Goal: Information Seeking & Learning: Check status

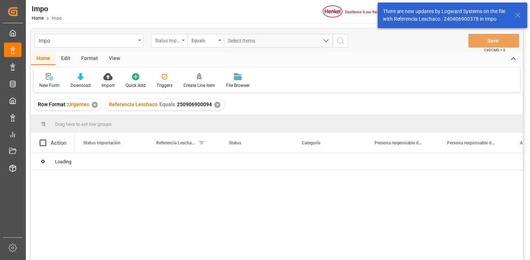
click at [178, 40] on div "Status Importación" at bounding box center [167, 40] width 25 height 8
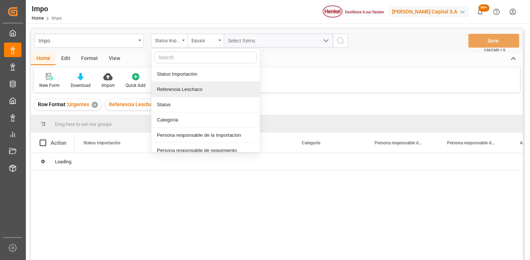
drag, startPoint x: 194, startPoint y: 90, endPoint x: 232, endPoint y: 48, distance: 56.4
click at [192, 87] on div "Referencia Leschaco" at bounding box center [205, 89] width 108 height 15
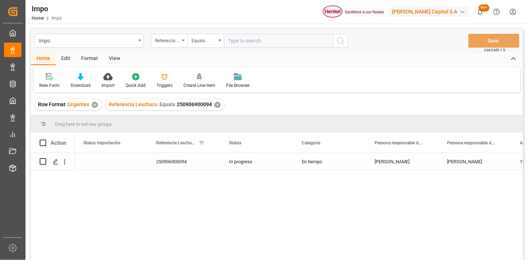
drag, startPoint x: 236, startPoint y: 43, endPoint x: 269, endPoint y: 48, distance: 33.1
click at [238, 43] on input "text" at bounding box center [278, 41] width 109 height 14
type input "250806900838"
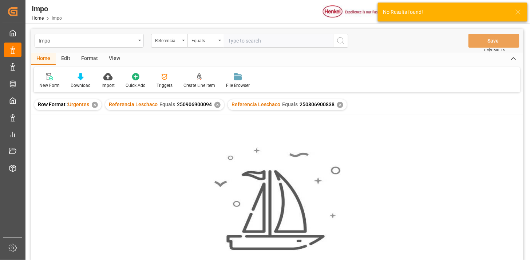
click at [216, 106] on div "✕" at bounding box center [217, 105] width 6 height 6
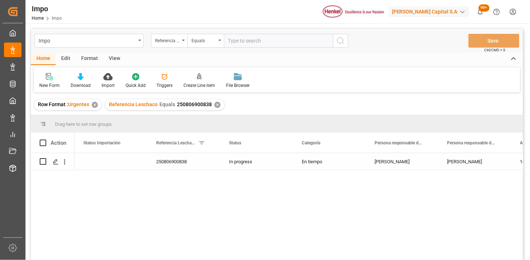
click at [122, 64] on div "View" at bounding box center [114, 59] width 22 height 12
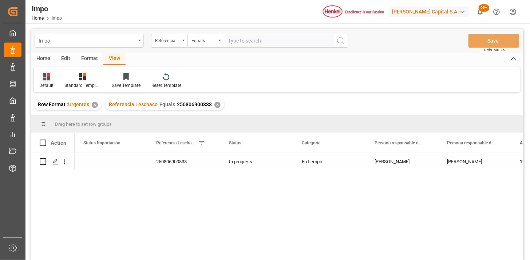
click at [45, 82] on div "Default" at bounding box center [46, 85] width 14 height 7
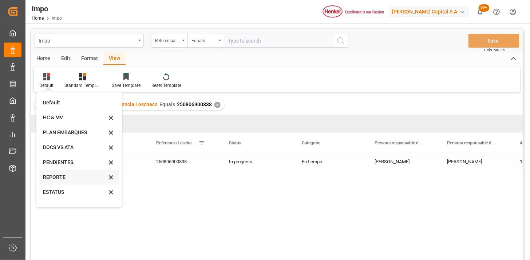
click at [62, 174] on div "REPORTE" at bounding box center [75, 178] width 64 height 8
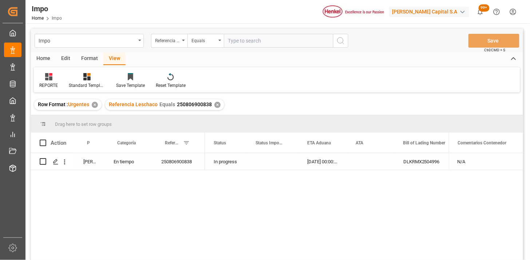
click at [321, 161] on div "[DATE] 00:00:00" at bounding box center [322, 161] width 48 height 17
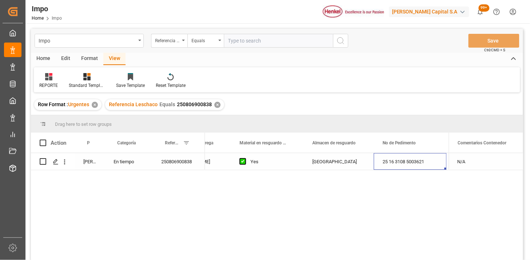
click at [262, 44] on input "text" at bounding box center [278, 41] width 109 height 14
paste input "250706900331"
type input "250706900331"
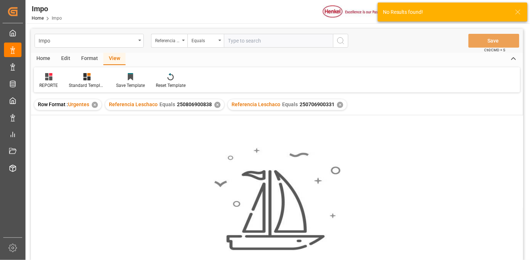
click at [215, 104] on div "✕" at bounding box center [217, 105] width 6 height 6
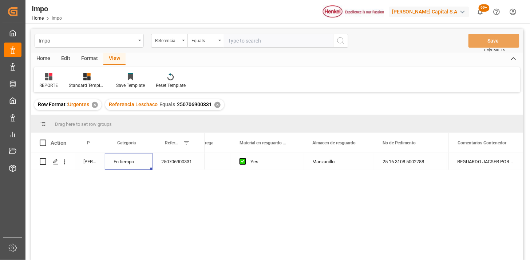
click at [121, 165] on div "En tiempo" at bounding box center [129, 161] width 48 height 17
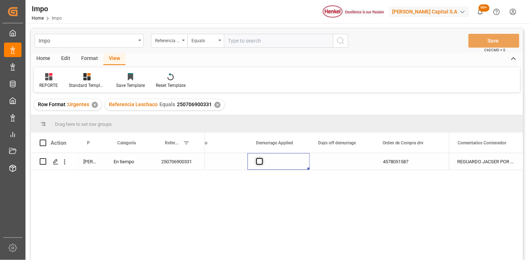
click at [259, 164] on span "Press SPACE to select this row." at bounding box center [259, 161] width 7 height 7
click at [262, 158] on input "Press SPACE to select this row." at bounding box center [262, 158] width 0 height 0
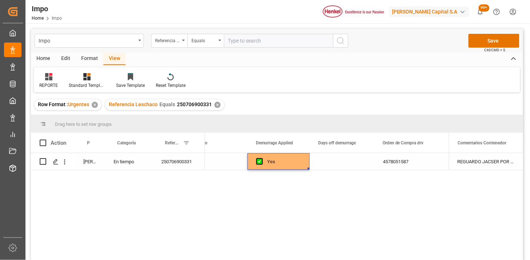
click at [340, 163] on div "Press SPACE to select this row." at bounding box center [342, 161] width 64 height 17
click at [348, 164] on div "Press SPACE to select this row." at bounding box center [342, 161] width 64 height 17
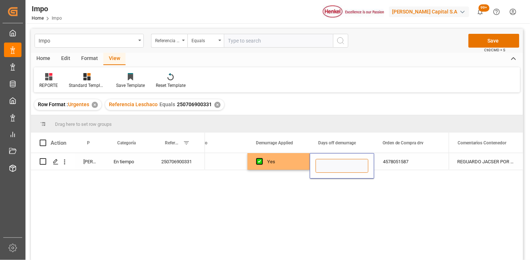
click at [348, 164] on input "Press SPACE to select this row." at bounding box center [341, 166] width 53 height 14
type input "15"
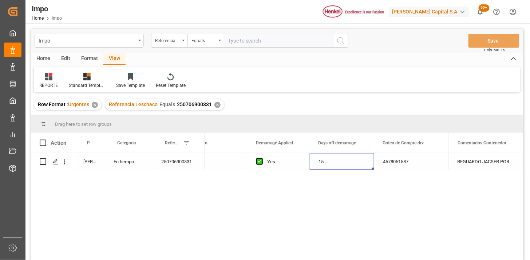
click at [296, 164] on div "Yes" at bounding box center [284, 162] width 34 height 17
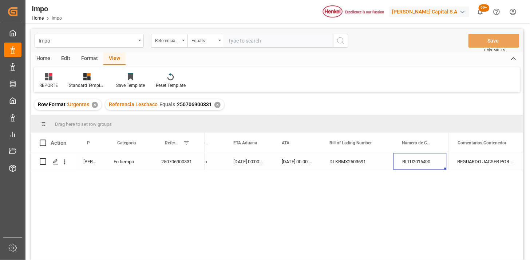
scroll to position [0, 138]
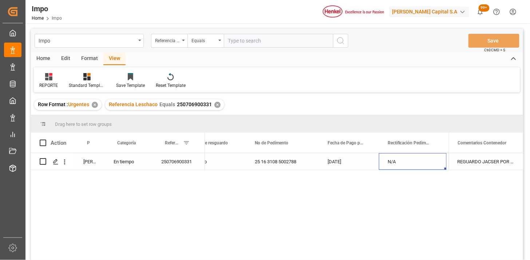
click at [266, 38] on input "text" at bounding box center [278, 41] width 109 height 14
paste input "250706900369"
type input "250706900369"
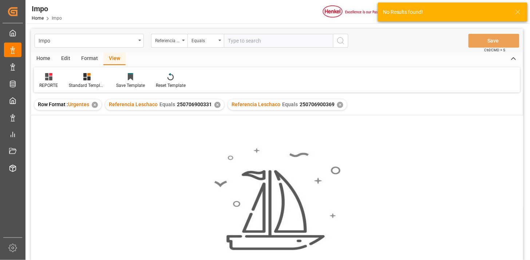
click at [216, 104] on div "✕" at bounding box center [217, 105] width 6 height 6
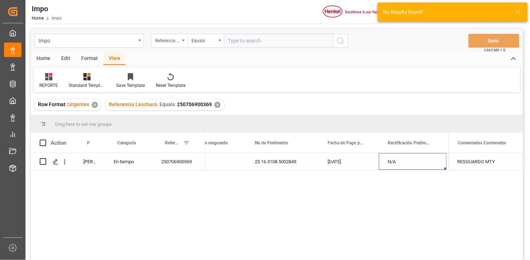
click at [331, 167] on div "[DATE]" at bounding box center [349, 161] width 60 height 17
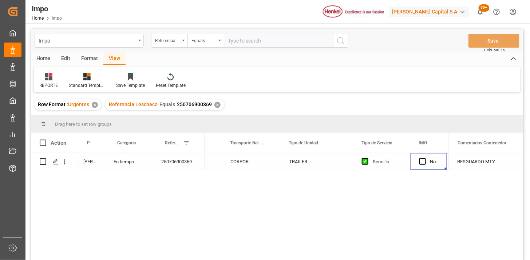
scroll to position [0, 1415]
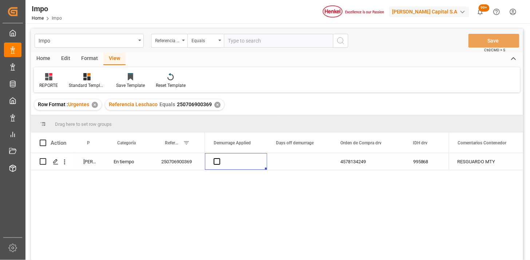
drag, startPoint x: 219, startPoint y: 163, endPoint x: 223, endPoint y: 162, distance: 4.1
click at [219, 162] on span "Press SPACE to select this row." at bounding box center [217, 161] width 7 height 7
click at [219, 158] on input "Press SPACE to select this row." at bounding box center [219, 158] width 0 height 0
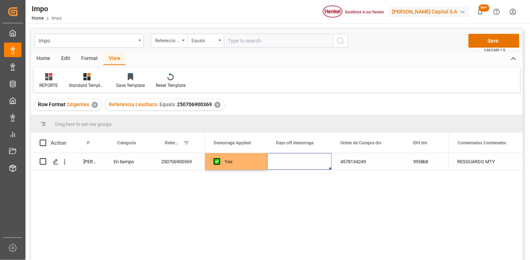
click at [284, 159] on div "Press SPACE to select this row." at bounding box center [299, 161] width 64 height 17
click at [296, 163] on input "Press SPACE to select this row." at bounding box center [299, 166] width 53 height 14
type input "12"
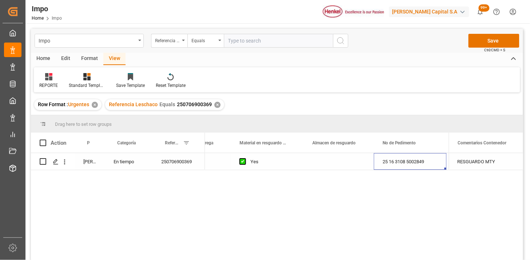
drag, startPoint x: 348, startPoint y: 158, endPoint x: 346, endPoint y: 164, distance: 5.8
click at [347, 160] on div "Press SPACE to select this row." at bounding box center [338, 161] width 70 height 17
click at [346, 164] on div "Press SPACE to select this row." at bounding box center [338, 161] width 70 height 17
drag, startPoint x: 358, startPoint y: 166, endPoint x: 354, endPoint y: 172, distance: 7.7
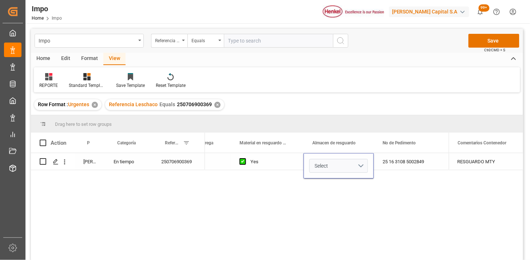
click at [358, 167] on button "Select" at bounding box center [338, 166] width 59 height 14
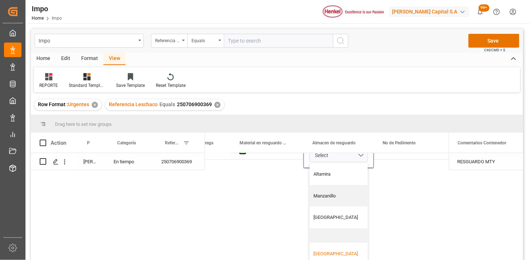
drag, startPoint x: 331, startPoint y: 248, endPoint x: 383, endPoint y: 223, distance: 57.9
click at [331, 250] on div "[GEOGRAPHIC_DATA]" at bounding box center [339, 253] width 50 height 7
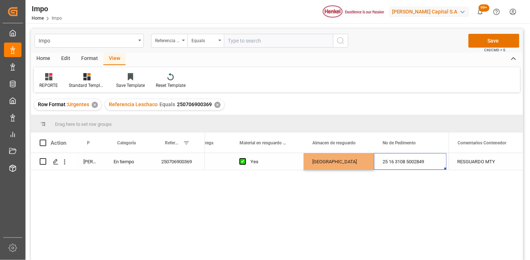
drag, startPoint x: 407, startPoint y: 163, endPoint x: 437, endPoint y: 165, distance: 29.2
click at [410, 163] on div "25 16 3108 5002849" at bounding box center [410, 161] width 73 height 17
click at [470, 165] on div "RESGUARDO MTY" at bounding box center [486, 161] width 74 height 17
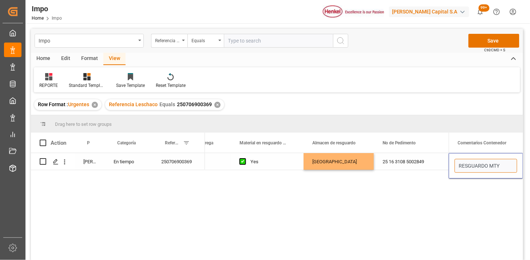
click at [470, 165] on input "RESGUARDO MTY" at bounding box center [485, 166] width 63 height 14
type input "N/A"
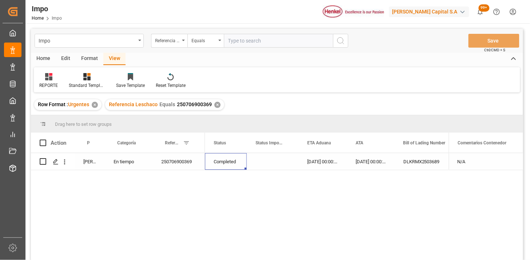
click at [267, 35] on input "text" at bounding box center [278, 41] width 109 height 14
paste input "HAMB90489"
type input "HAMB90489"
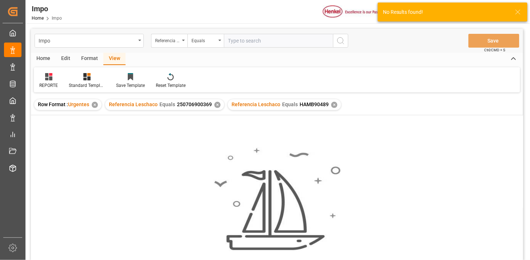
click at [216, 104] on div "✕" at bounding box center [217, 105] width 6 height 6
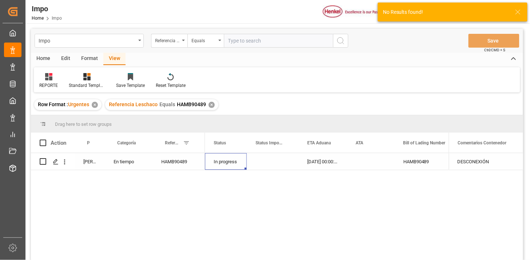
click at [315, 166] on div "[DATE] 00:00:00" at bounding box center [322, 161] width 48 height 17
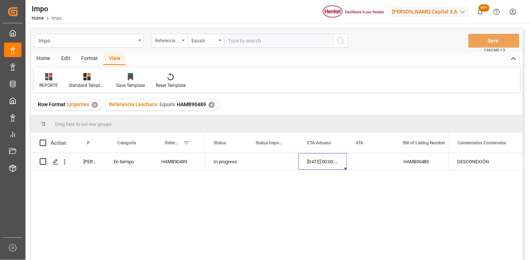
click at [279, 197] on div "In progress [DATE] 00:00:00 HAMB90489 HLBU9141581" at bounding box center [327, 209] width 244 height 112
click at [174, 163] on div "HAMB90489" at bounding box center [178, 161] width 52 height 17
click at [174, 163] on input "HAMB90489" at bounding box center [178, 166] width 41 height 14
type input "250806900847"
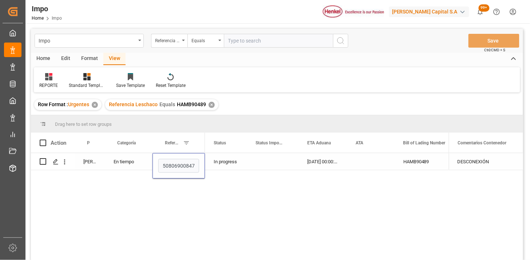
scroll to position [0, 2]
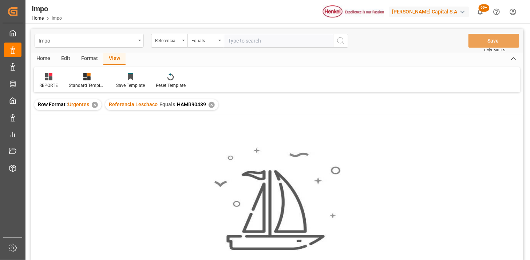
click at [266, 38] on input "text" at bounding box center [278, 41] width 109 height 14
paste input "HAMB90490"
type input "HAMB90490"
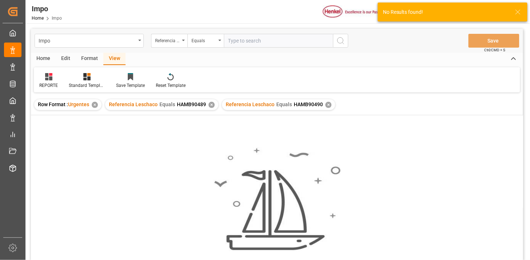
click at [210, 107] on div "✕" at bounding box center [211, 105] width 6 height 6
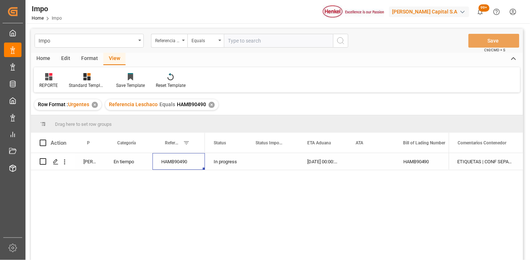
click at [436, 164] on div "HAMB90490" at bounding box center [430, 161] width 73 height 17
click at [472, 160] on div "ETIQUETAS | CONF SEPARACIÓN Y DESCONSOLIDACIÓN | TRASLADO A GOLMEX POR ETIQUETA…" at bounding box center [486, 161] width 74 height 17
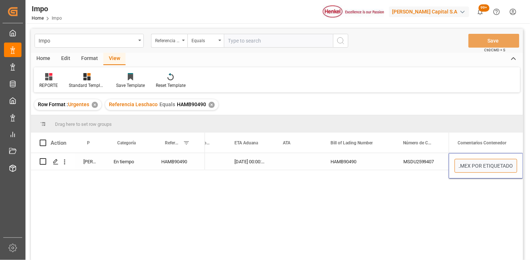
scroll to position [0, 102]
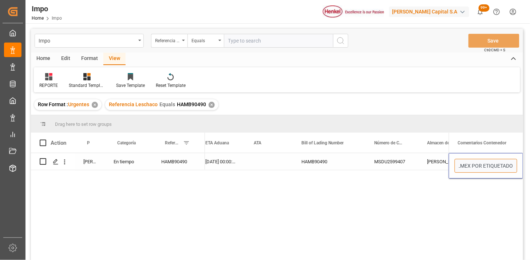
drag, startPoint x: 496, startPoint y: 166, endPoint x: 531, endPoint y: 170, distance: 35.2
click at [529, 170] on html "Created by potrace 1.15, written by [PERSON_NAME] [DATE]-[DATE] Created by potr…" at bounding box center [265, 130] width 530 height 260
click at [482, 163] on input "ETIQUETAS | CONF SEPARACIÓN Y DESCONSOLIDACIÓN | TRASLADO A GOLMEX POR ETIQUETA…" at bounding box center [485, 166] width 63 height 14
drag, startPoint x: 465, startPoint y: 166, endPoint x: 482, endPoint y: 168, distance: 17.2
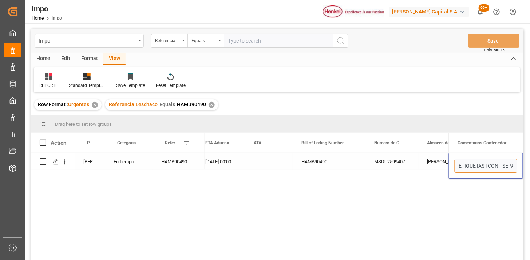
click at [465, 167] on input "ETIQUETAS | CONF SEPARACIÓN Y DESCONSOLIDACIÓN | TRASLADO A GOLMEX POR ETIQUETA…" at bounding box center [485, 166] width 63 height 14
drag, startPoint x: 485, startPoint y: 166, endPoint x: 509, endPoint y: 170, distance: 25.1
click at [489, 166] on input "ETIQUETAS | CONF SEPARACIÓN Y DESCONSOLIDACIÓN | TRASLADO A GOLMEX POR ETIQUETA…" at bounding box center [485, 166] width 63 height 14
type input "ETIQUETAS | TRASLADO A GOLMEX POR ETIQUETADO"
click at [419, 161] on div "[PERSON_NAME] Tlalnepantla" at bounding box center [450, 161] width 64 height 17
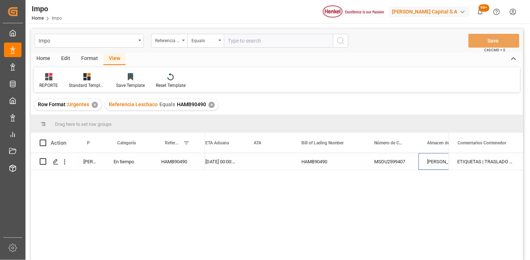
click at [268, 37] on input "text" at bounding box center [278, 41] width 109 height 14
paste input "HAMB90390"
type input "HAMB90390"
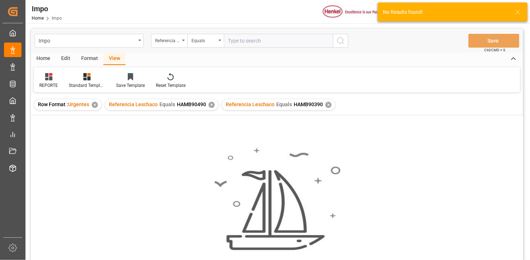
click at [212, 104] on div "✕" at bounding box center [211, 105] width 6 height 6
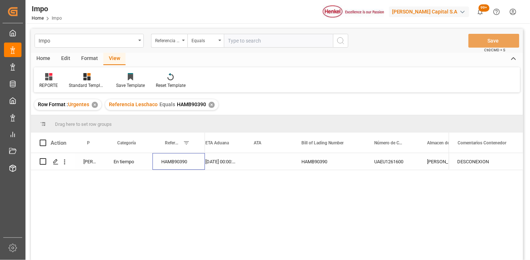
click at [178, 160] on div "HAMB90390" at bounding box center [178, 161] width 52 height 17
click at [178, 160] on input "HAMB90390" at bounding box center [178, 166] width 41 height 14
type input "250806900845"
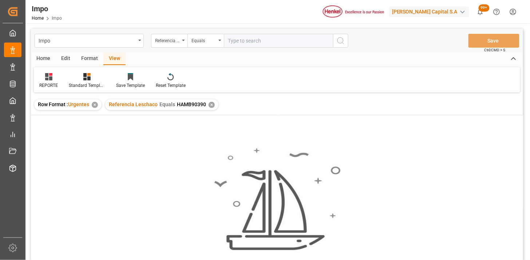
drag, startPoint x: 239, startPoint y: 45, endPoint x: 313, endPoint y: 46, distance: 74.2
click at [239, 45] on input "text" at bounding box center [278, 41] width 109 height 14
paste input "DUS0187045"
type input "DUS0187045"
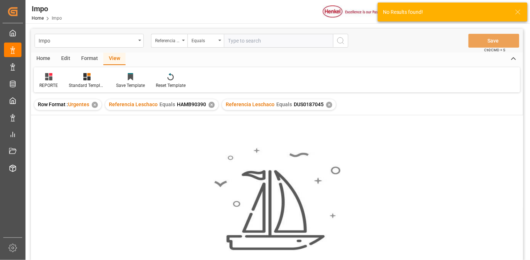
click at [208, 103] on div "✕" at bounding box center [211, 105] width 6 height 6
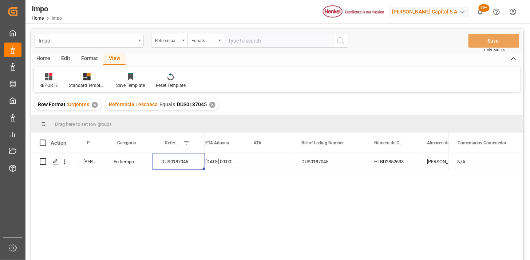
click at [187, 161] on div "DUS0187045" at bounding box center [178, 161] width 52 height 17
click at [187, 161] on input "DUS0187045" at bounding box center [178, 166] width 41 height 14
type input "250806900846"
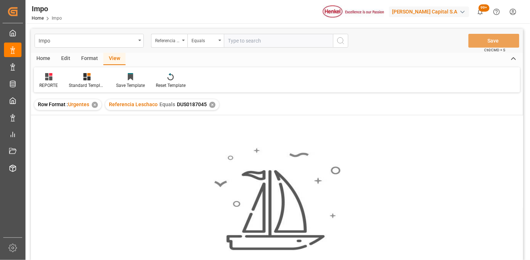
click at [289, 39] on input "text" at bounding box center [278, 41] width 109 height 14
paste input "250815080106"
type input "250815080106"
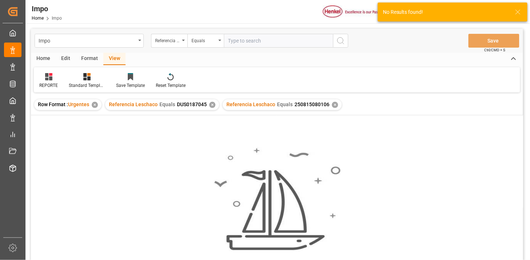
click at [210, 106] on div "✕" at bounding box center [212, 105] width 6 height 6
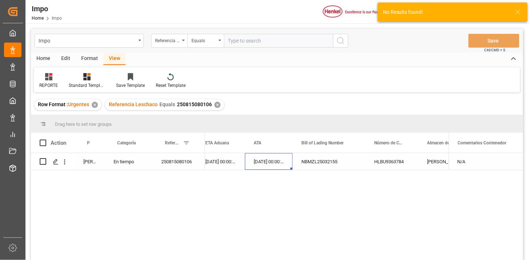
click at [291, 163] on div "[DATE] 00:00:00" at bounding box center [269, 161] width 48 height 17
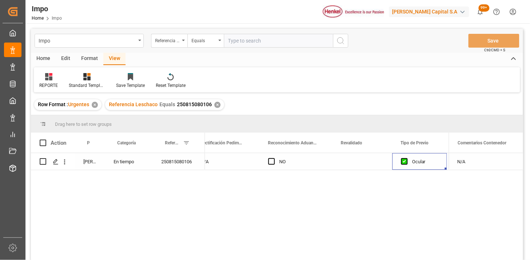
scroll to position [0, 669]
click at [352, 162] on div "Press SPACE to select this row." at bounding box center [362, 161] width 60 height 17
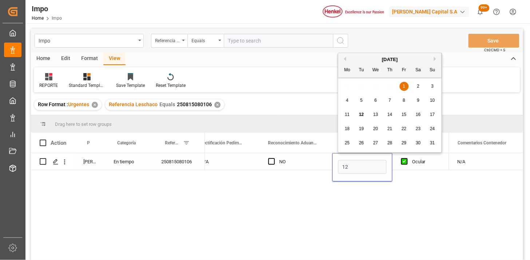
type input "[DATE]"
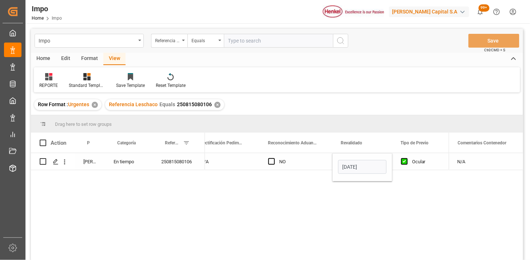
click at [301, 164] on div "NO" at bounding box center [301, 162] width 44 height 17
click at [217, 104] on div "✕" at bounding box center [217, 105] width 6 height 6
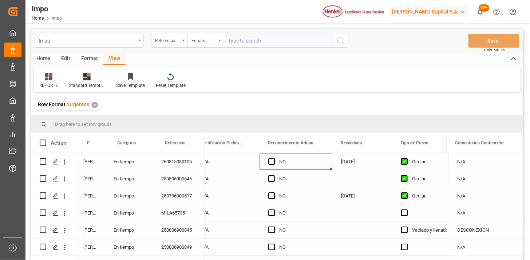
click at [86, 165] on div "[PERSON_NAME]" at bounding box center [90, 161] width 30 height 17
click at [95, 143] on span at bounding box center [92, 143] width 7 height 7
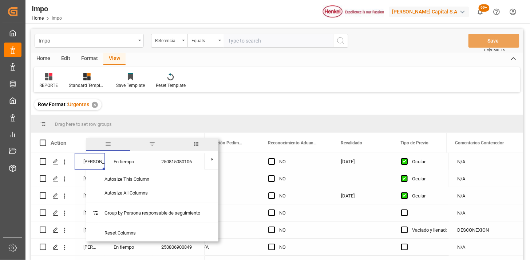
click at [152, 143] on span "filter" at bounding box center [152, 144] width 7 height 7
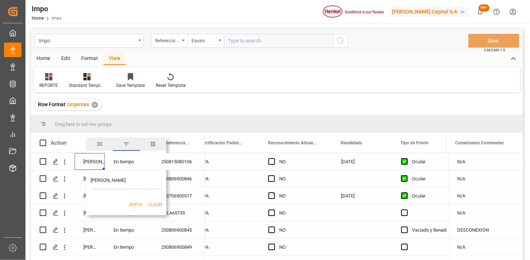
type input "[PERSON_NAME]"
click at [137, 205] on button "Apply" at bounding box center [135, 204] width 13 height 7
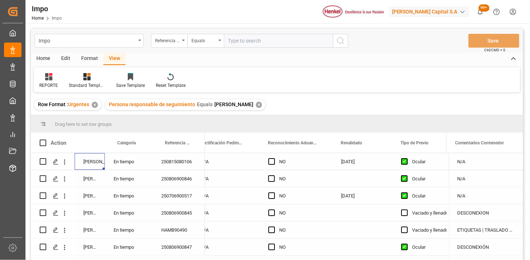
scroll to position [40, 0]
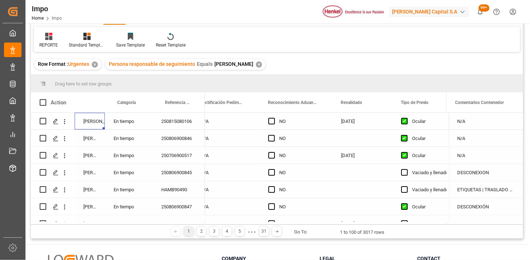
click at [171, 125] on div "250815080106" at bounding box center [178, 121] width 52 height 17
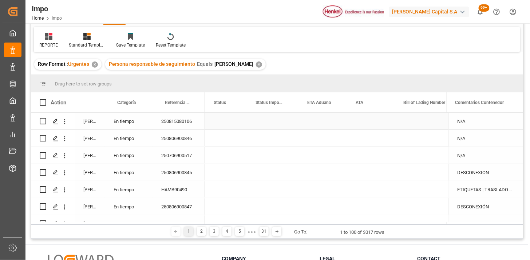
scroll to position [0, 0]
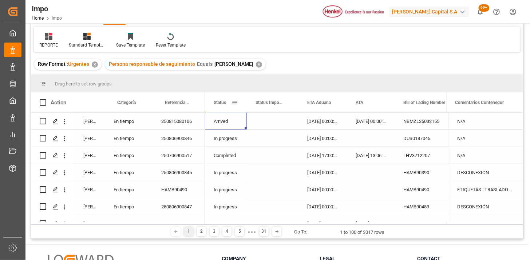
click at [233, 102] on span at bounding box center [234, 102] width 7 height 7
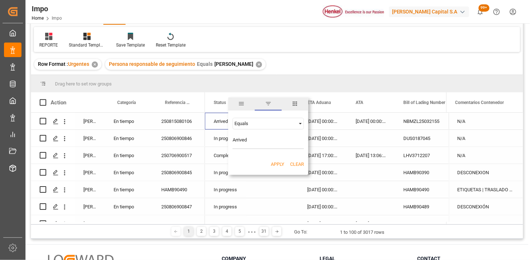
type input "Arrived"
click at [280, 165] on button "Apply" at bounding box center [277, 164] width 13 height 7
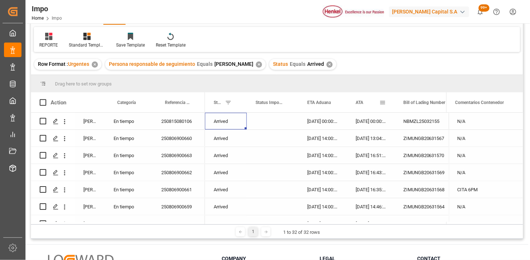
click at [360, 105] on div "ATA" at bounding box center [367, 102] width 24 height 20
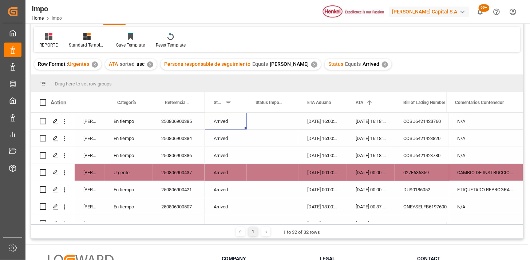
click at [382, 64] on div "✕" at bounding box center [385, 64] width 6 height 6
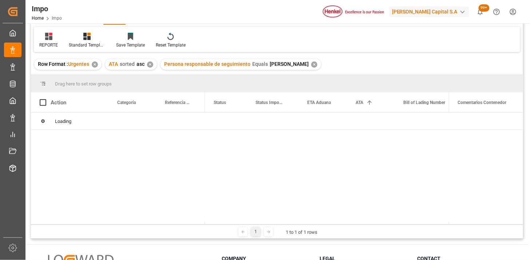
click at [312, 64] on div "✕" at bounding box center [314, 64] width 6 height 6
click at [150, 63] on div "✕" at bounding box center [150, 64] width 6 height 6
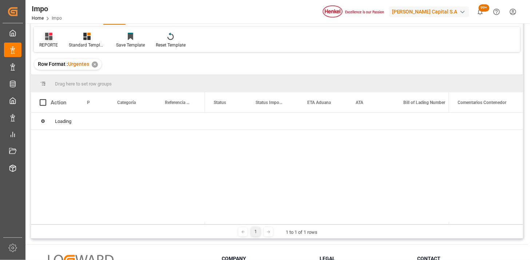
click at [48, 37] on icon at bounding box center [48, 36] width 7 height 7
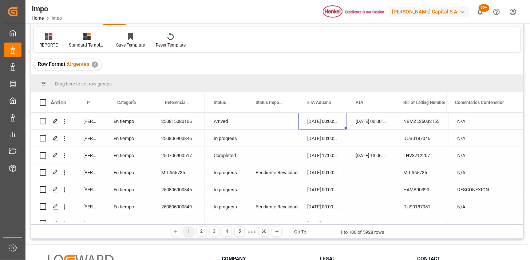
click at [234, 127] on div "Arrived" at bounding box center [226, 121] width 42 height 17
click at [238, 101] on div "Status" at bounding box center [226, 102] width 42 height 20
click at [233, 105] on span at bounding box center [234, 102] width 7 height 7
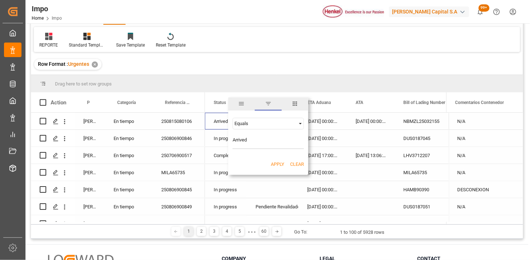
type input "Arrived"
drag, startPoint x: 278, startPoint y: 164, endPoint x: 345, endPoint y: 165, distance: 66.2
click at [279, 165] on button "Apply" at bounding box center [277, 164] width 13 height 7
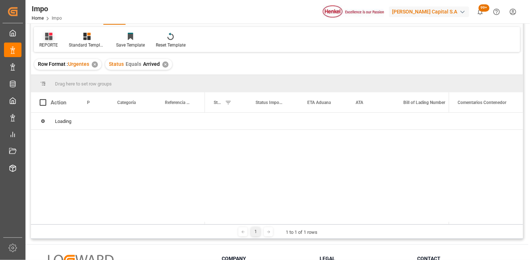
click at [48, 33] on icon at bounding box center [48, 36] width 7 height 7
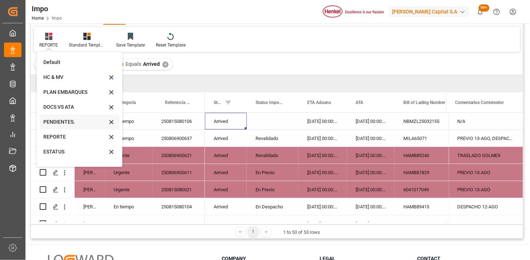
scroll to position [25, 0]
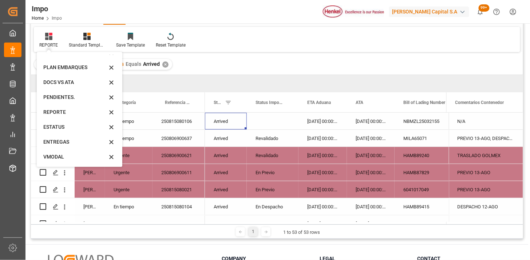
drag, startPoint x: 68, startPoint y: 155, endPoint x: 408, endPoint y: 52, distance: 355.0
click at [68, 154] on div "VMODAL" at bounding box center [75, 157] width 64 height 8
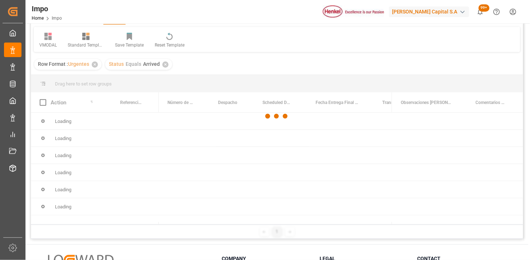
scroll to position [81, 0]
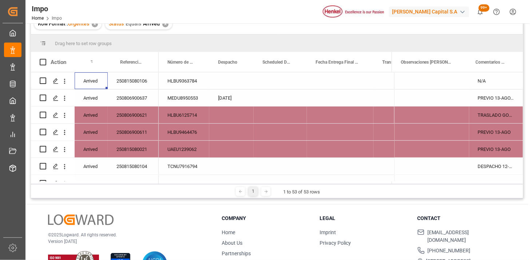
click at [301, 82] on div "Press SPACE to select this row." at bounding box center [280, 80] width 53 height 17
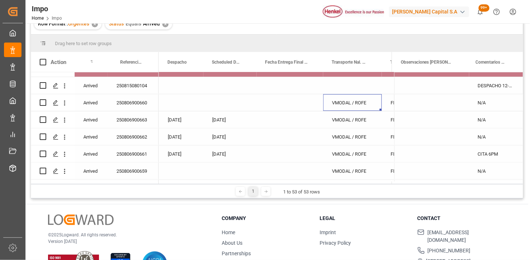
click at [334, 103] on div "VMODAL / ROFE" at bounding box center [352, 102] width 59 height 17
click at [369, 62] on span at bounding box center [369, 62] width 7 height 7
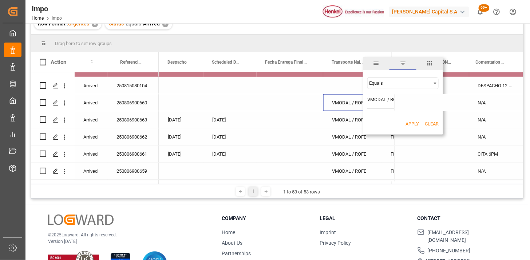
type input "VMODAL / ROFE"
click at [414, 127] on button "Apply" at bounding box center [411, 123] width 13 height 7
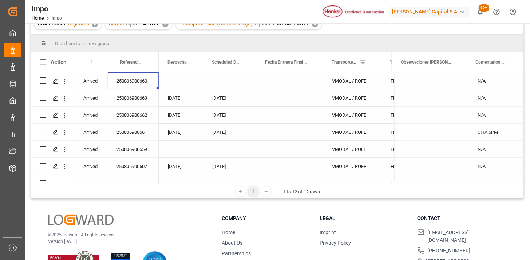
click at [148, 81] on div "250806900660" at bounding box center [133, 80] width 51 height 17
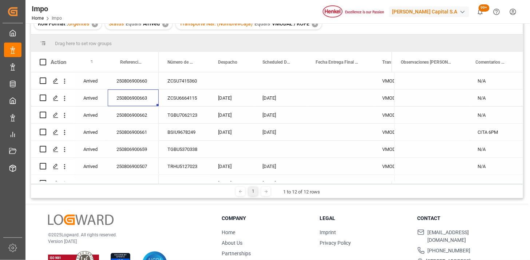
click at [144, 93] on div "250806900663" at bounding box center [133, 97] width 51 height 17
click at [195, 61] on span at bounding box center [197, 62] width 7 height 7
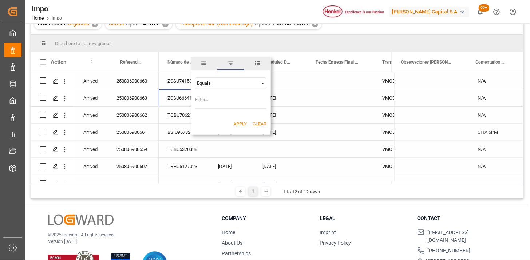
click at [254, 64] on span "columns" at bounding box center [257, 63] width 7 height 7
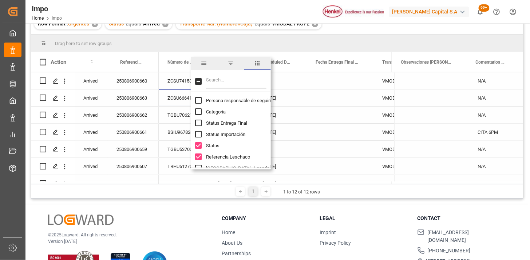
click at [222, 88] on input "Filter Columns Input" at bounding box center [236, 81] width 60 height 15
type input "e"
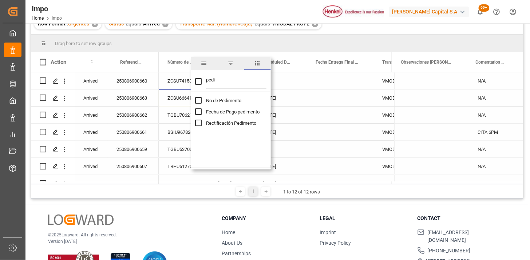
type input "pedi"
click at [216, 100] on span "No de Pedimento" at bounding box center [223, 100] width 35 height 5
checkbox input "false"
checkbox input "true"
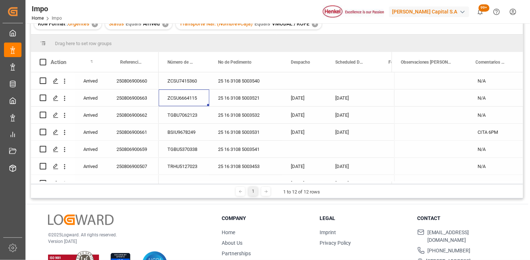
click at [367, 27] on div "Row Format : Urgentes ✕ Status Equals Arrived ✕ Transporte Nal. (Nombre#Caja) E…" at bounding box center [277, 24] width 492 height 20
click at [247, 97] on div "25 16 3108 5003521" at bounding box center [245, 97] width 73 height 17
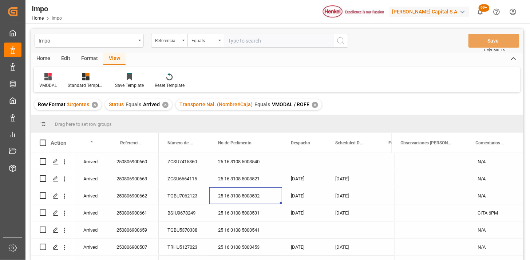
click at [312, 103] on div "✕" at bounding box center [315, 105] width 6 height 6
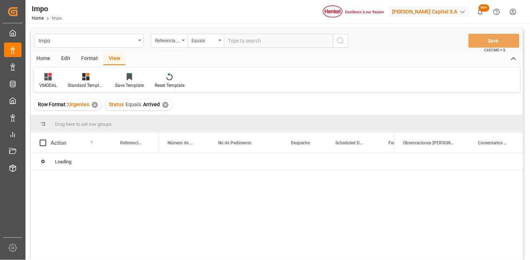
click at [52, 76] on div at bounding box center [47, 77] width 17 height 8
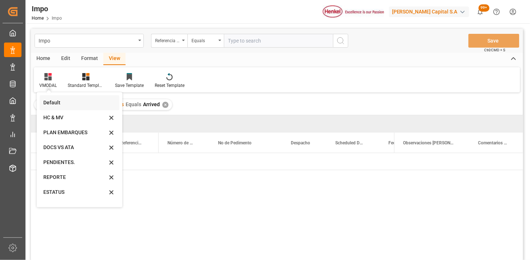
drag, startPoint x: 53, startPoint y: 100, endPoint x: 300, endPoint y: 55, distance: 251.5
click at [53, 100] on div "Default" at bounding box center [75, 103] width 64 height 8
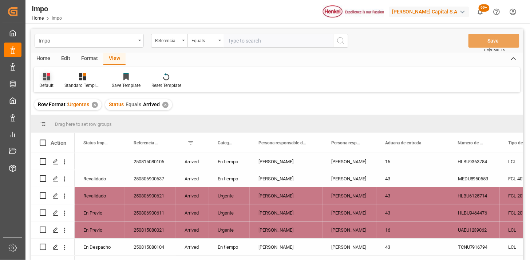
click at [52, 81] on div "Default" at bounding box center [46, 81] width 25 height 16
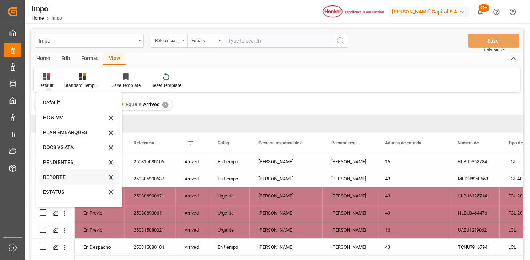
click at [64, 177] on div "REPORTE" at bounding box center [75, 178] width 64 height 8
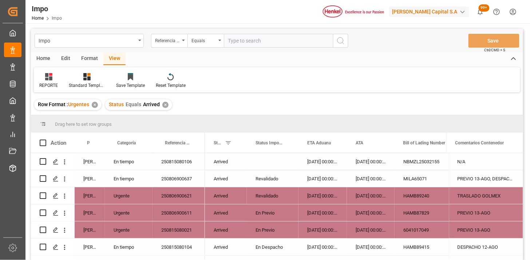
click at [82, 163] on div "[PERSON_NAME]" at bounding box center [90, 161] width 30 height 17
click at [95, 144] on span at bounding box center [92, 143] width 7 height 7
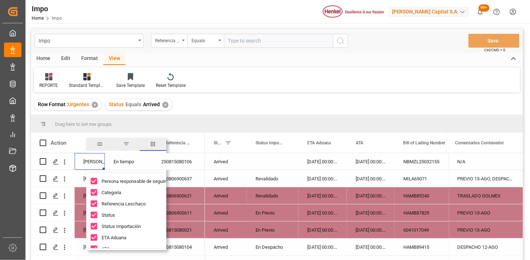
click at [123, 141] on span "filter" at bounding box center [126, 144] width 7 height 7
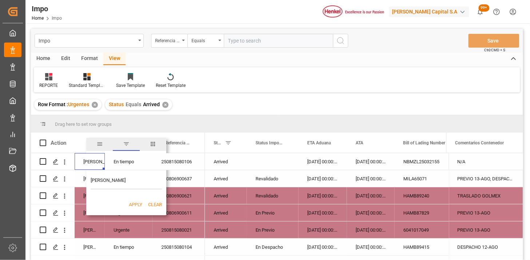
type input "[PERSON_NAME]"
click at [134, 202] on button "Apply" at bounding box center [135, 204] width 13 height 7
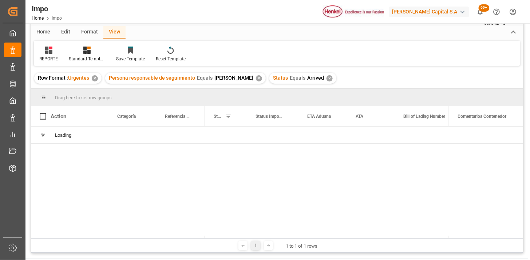
scroll to position [40, 0]
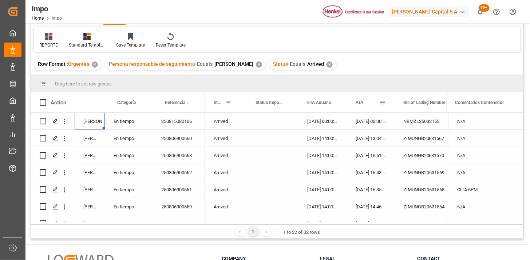
click at [355, 106] on div "ATA" at bounding box center [371, 102] width 48 height 20
click at [364, 103] on div "ATA" at bounding box center [367, 102] width 24 height 20
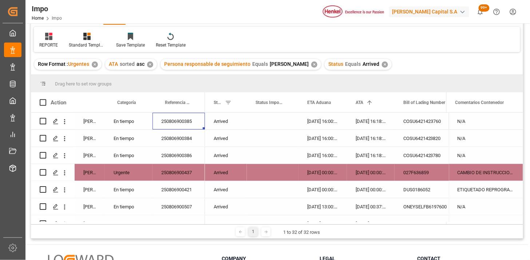
click at [173, 123] on div "250806900385" at bounding box center [178, 121] width 52 height 17
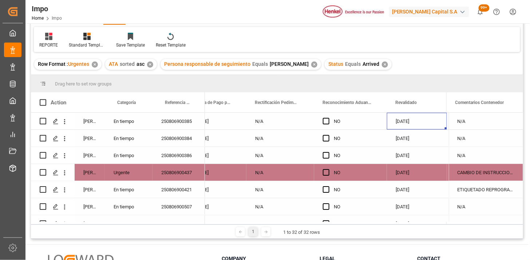
scroll to position [0, 669]
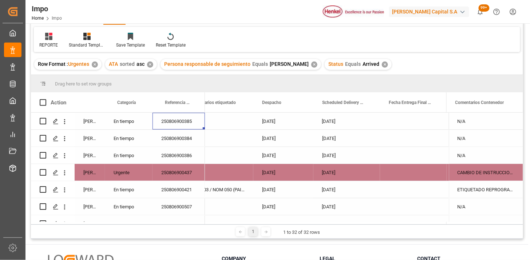
click at [278, 124] on div "[DATE]" at bounding box center [283, 121] width 60 height 17
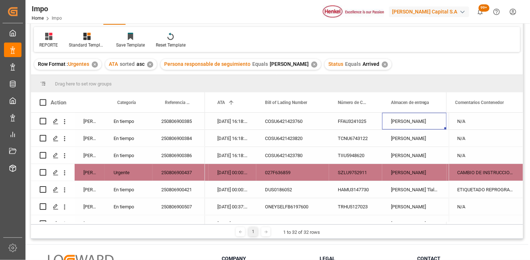
scroll to position [0, 211]
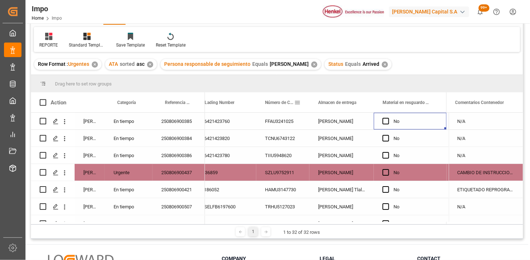
click at [296, 103] on span at bounding box center [297, 102] width 7 height 7
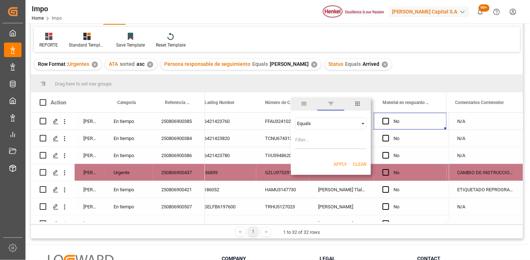
click at [353, 103] on span "columns" at bounding box center [357, 103] width 27 height 13
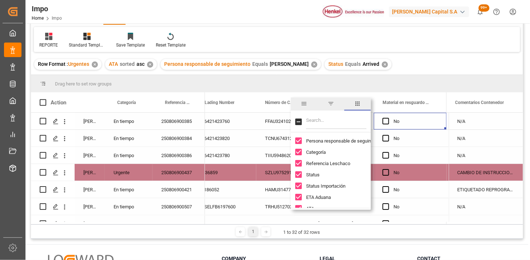
drag, startPoint x: 332, startPoint y: 104, endPoint x: 330, endPoint y: 108, distance: 4.4
click at [332, 104] on span "filter" at bounding box center [330, 103] width 7 height 7
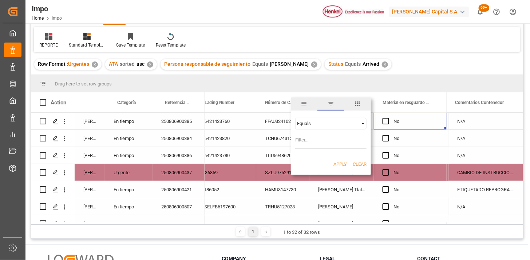
click at [318, 126] on div "Equals" at bounding box center [327, 123] width 61 height 5
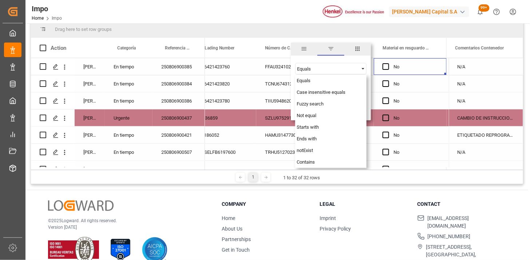
scroll to position [107, 0]
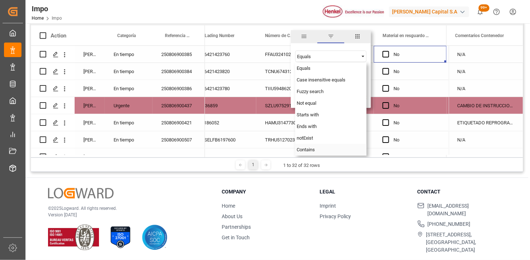
click at [322, 150] on div "Contains" at bounding box center [330, 150] width 71 height 12
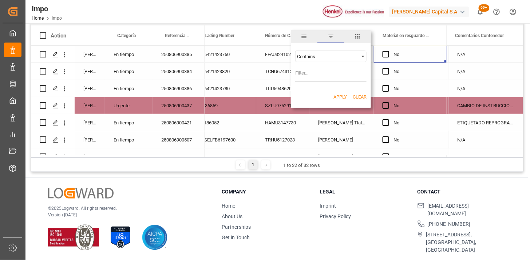
click at [315, 77] on input "Filter Value" at bounding box center [330, 74] width 71 height 15
paste input "• MEDU8743751"
paste input "1"
paste input "• TGCU5133860"
drag, startPoint x: 364, startPoint y: 75, endPoint x: 288, endPoint y: 71, distance: 75.8
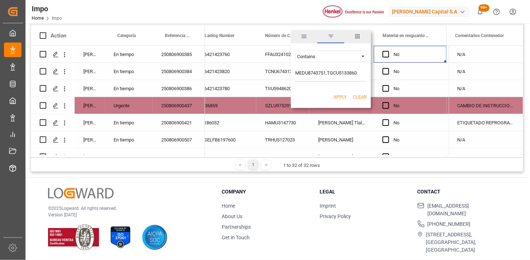
click at [288, 71] on div "Drag here to set row groups Drag here to set column labels Action Persona respo…" at bounding box center [277, 83] width 492 height 150
type input "MEDU8743751,TGCU5133860"
click at [341, 93] on button "Apply" at bounding box center [339, 96] width 13 height 7
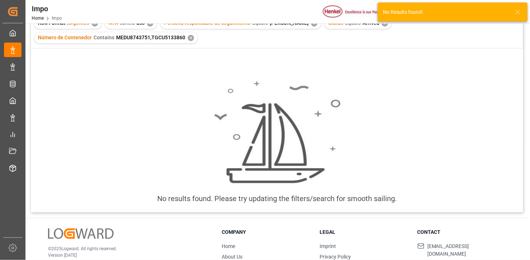
scroll to position [41, 0]
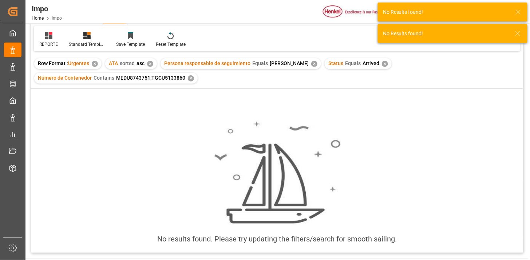
click at [382, 63] on div "✕" at bounding box center [385, 64] width 6 height 6
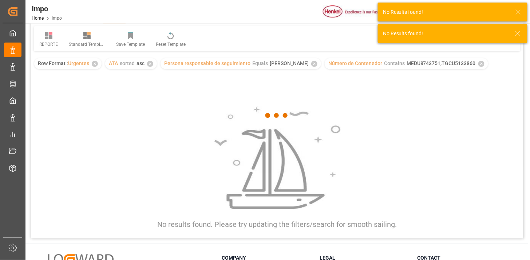
scroll to position [81, 0]
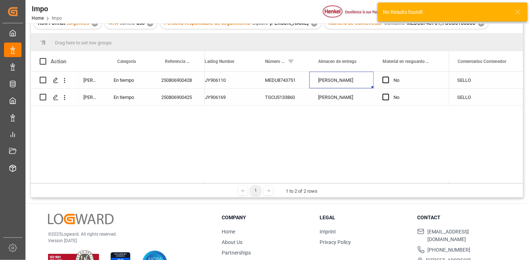
click at [330, 86] on div "[PERSON_NAME]" at bounding box center [341, 80] width 64 height 17
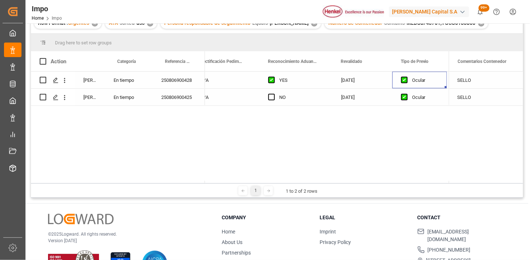
scroll to position [0, 729]
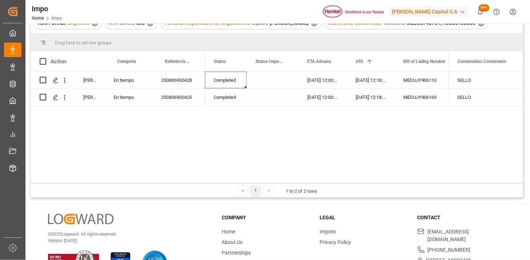
click at [213, 81] on div "Completed" at bounding box center [226, 80] width 42 height 17
drag, startPoint x: 213, startPoint y: 81, endPoint x: 219, endPoint y: 82, distance: 6.2
click at [213, 81] on div "Completed" at bounding box center [226, 80] width 42 height 17
click at [236, 85] on button "Completed" at bounding box center [226, 84] width 30 height 14
drag, startPoint x: 220, startPoint y: 115, endPoint x: 259, endPoint y: 91, distance: 45.4
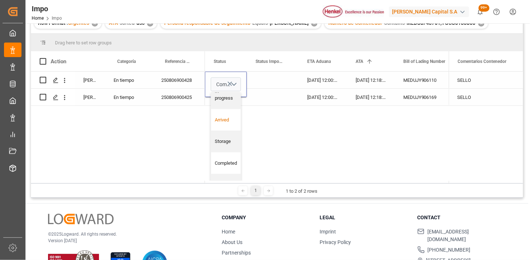
click at [221, 116] on div "Arrived" at bounding box center [226, 119] width 22 height 7
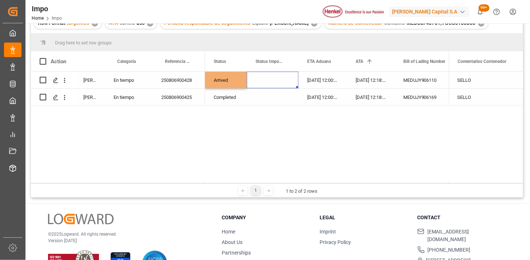
click at [264, 81] on div "Press SPACE to select this row." at bounding box center [273, 80] width 52 height 17
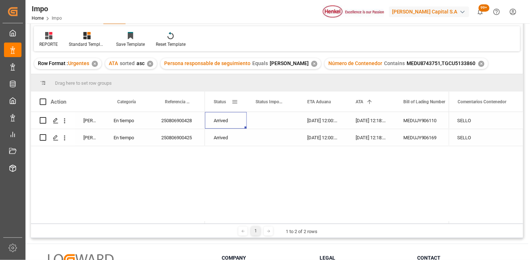
click at [234, 99] on span at bounding box center [234, 102] width 7 height 7
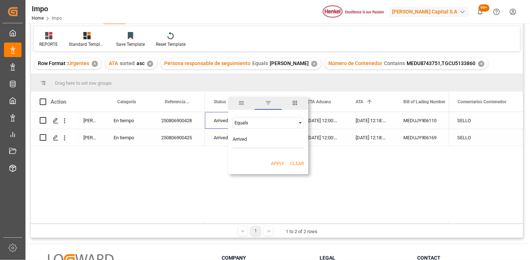
type input "Arrived"
click at [276, 162] on button "Apply" at bounding box center [277, 163] width 13 height 7
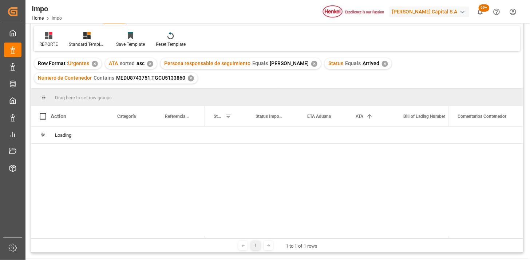
click at [188, 78] on div "✕" at bounding box center [191, 78] width 6 height 6
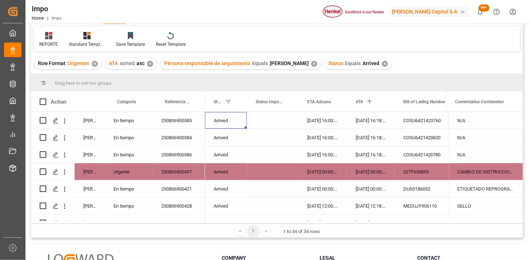
click at [181, 124] on div "250806900385" at bounding box center [178, 120] width 52 height 17
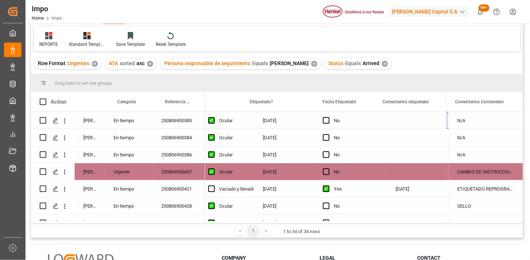
scroll to position [0, 934]
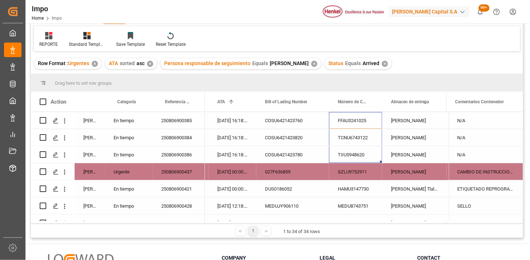
click at [483, 123] on div "N/A" at bounding box center [486, 120] width 74 height 17
click at [483, 122] on div "N/A" at bounding box center [486, 120] width 74 height 17
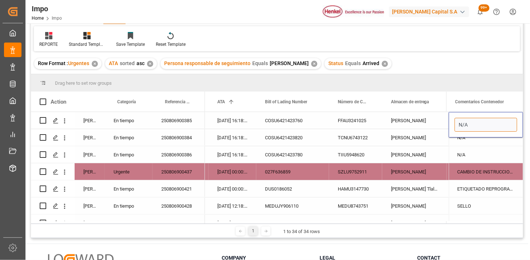
click at [483, 122] on input "N/A" at bounding box center [485, 125] width 63 height 14
type input "EVIDENCIA"
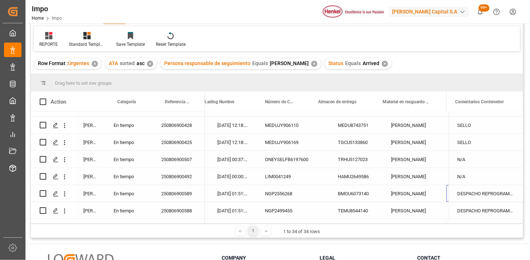
scroll to position [0, 211]
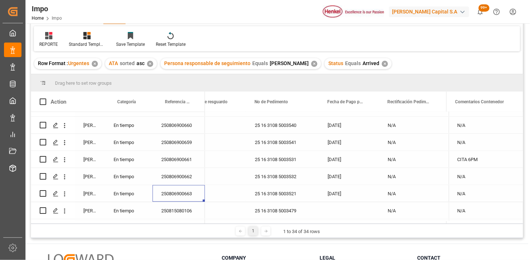
click at [370, 195] on div "[DATE]" at bounding box center [349, 193] width 60 height 17
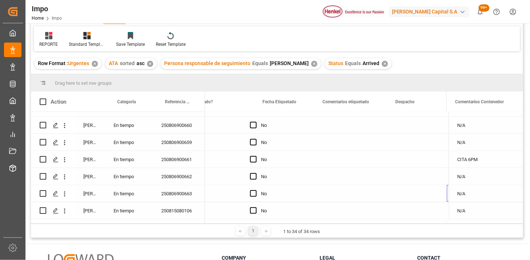
scroll to position [0, 995]
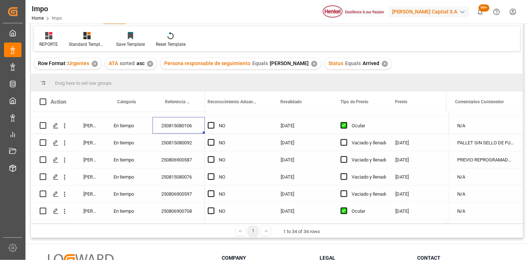
click at [175, 126] on div "250815080106" at bounding box center [178, 125] width 52 height 17
click at [128, 125] on div "En tiempo" at bounding box center [129, 125] width 48 height 17
click at [139, 126] on button "En tiempo" at bounding box center [129, 130] width 36 height 14
click at [130, 171] on div "Urgente" at bounding box center [129, 170] width 28 height 7
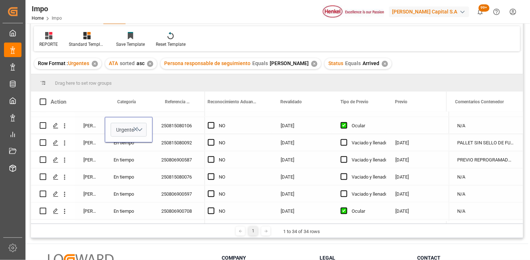
click at [186, 122] on div "250815080106" at bounding box center [178, 125] width 52 height 17
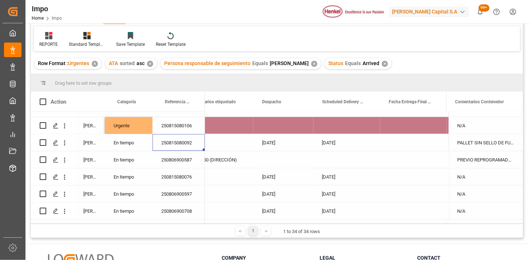
click at [178, 164] on div "250806900587" at bounding box center [178, 159] width 52 height 17
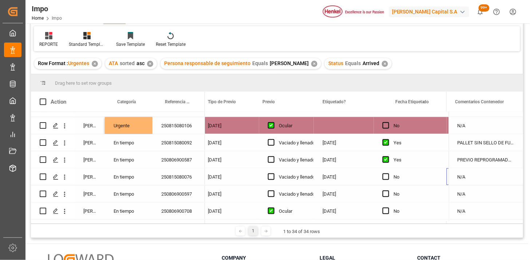
scroll to position [0, 861]
